Goal: Task Accomplishment & Management: Manage account settings

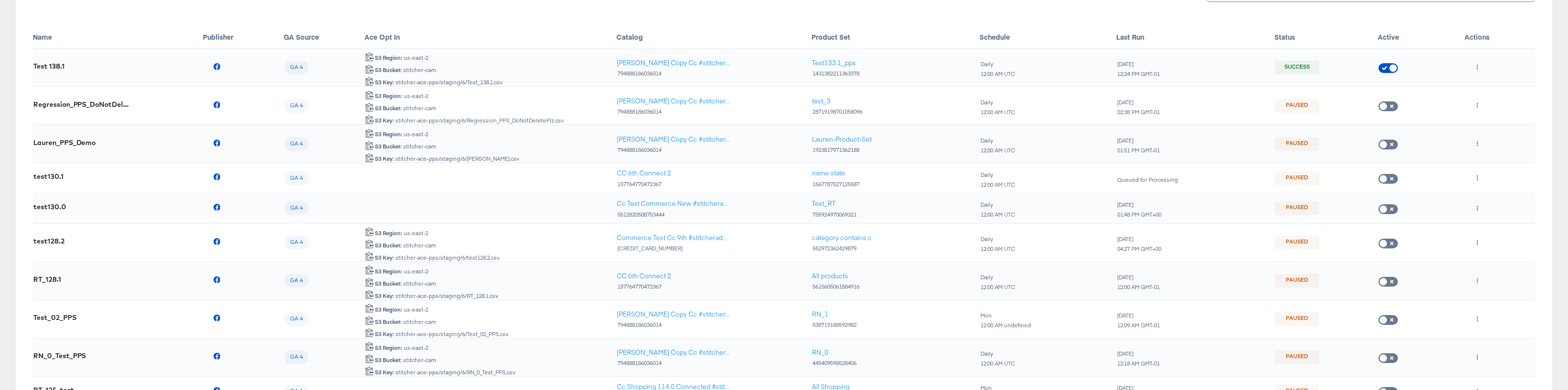
scroll to position [162, 0]
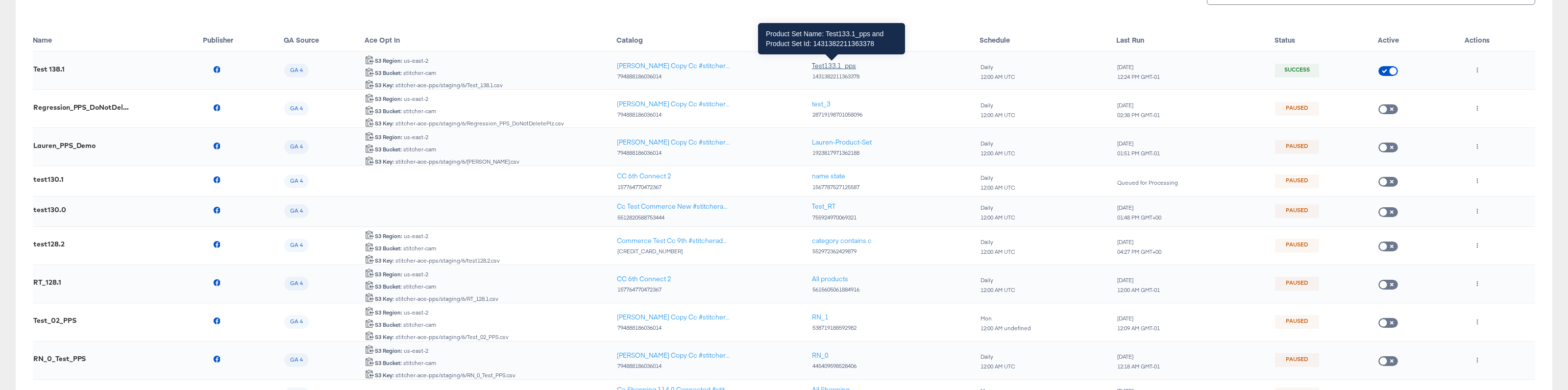
click at [831, 67] on div "Test133.1_pps" at bounding box center [834, 66] width 44 height 9
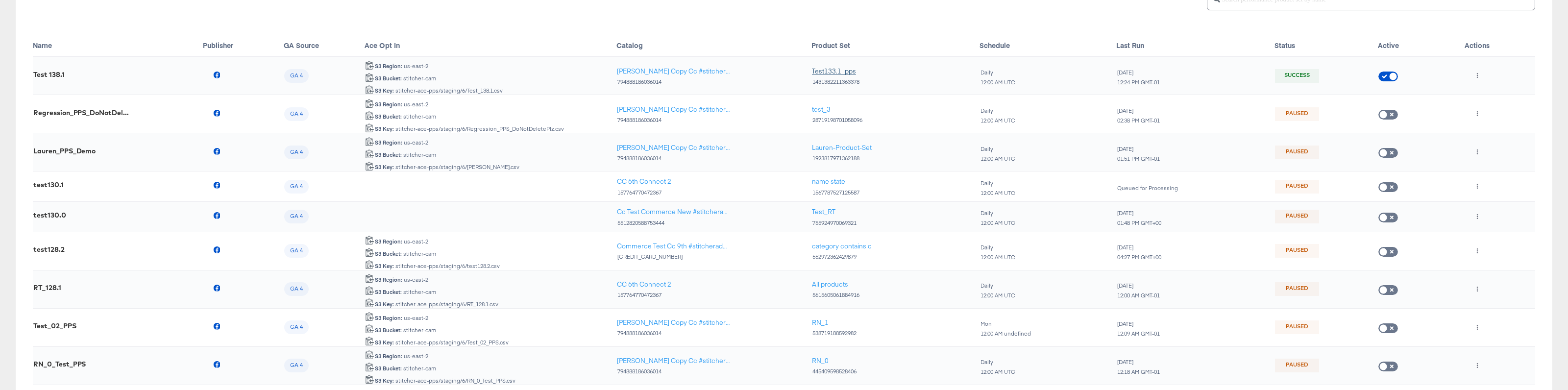
scroll to position [148, 0]
